Goal: Transaction & Acquisition: Subscribe to service/newsletter

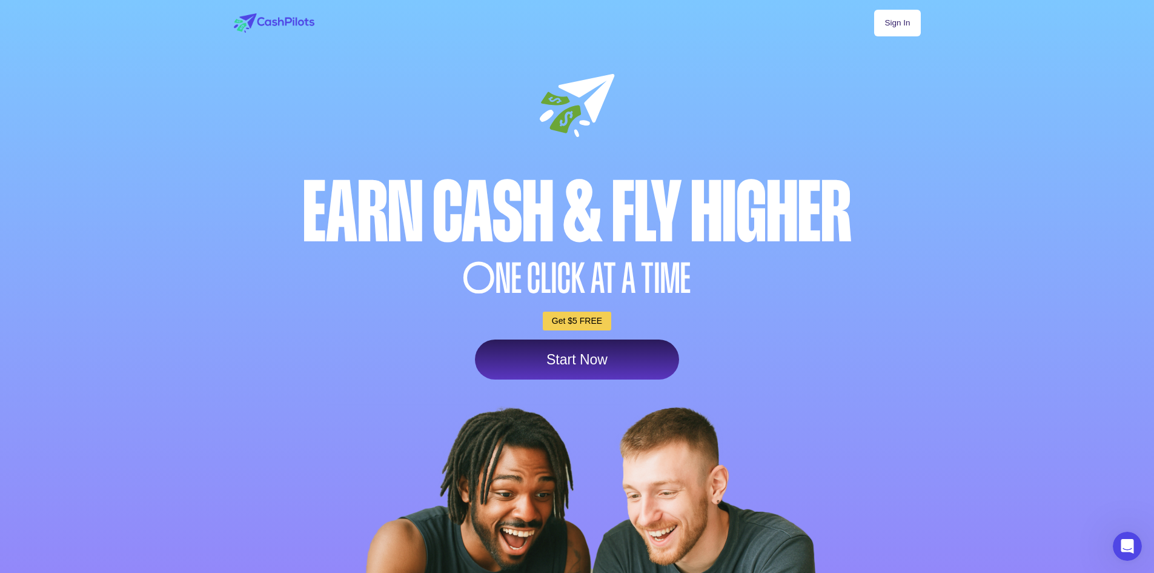
click at [600, 356] on link "Start Now" at bounding box center [577, 359] width 204 height 40
click at [906, 23] on link "Sign In" at bounding box center [897, 23] width 46 height 27
click at [1020, 87] on div at bounding box center [577, 367] width 1154 height 735
click at [791, 205] on div "Earn Cash & Fly higher" at bounding box center [577, 212] width 693 height 84
